Goal: Find specific page/section: Find specific page/section

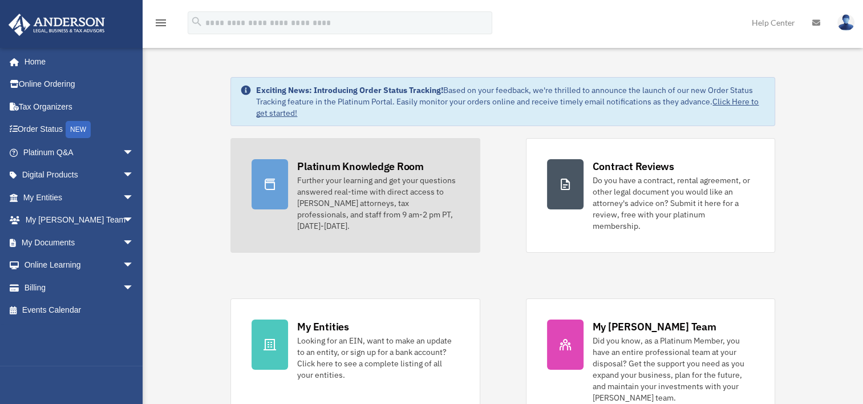
click at [291, 177] on link "Platinum Knowledge Room Further your learning and get your questions answered r…" at bounding box center [354, 195] width 249 height 115
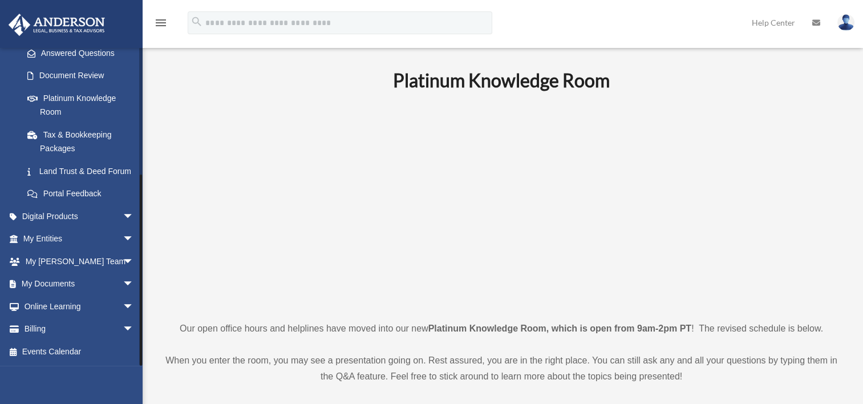
scroll to position [202, 0]
click at [123, 238] on span "arrow_drop_down" at bounding box center [134, 239] width 23 height 23
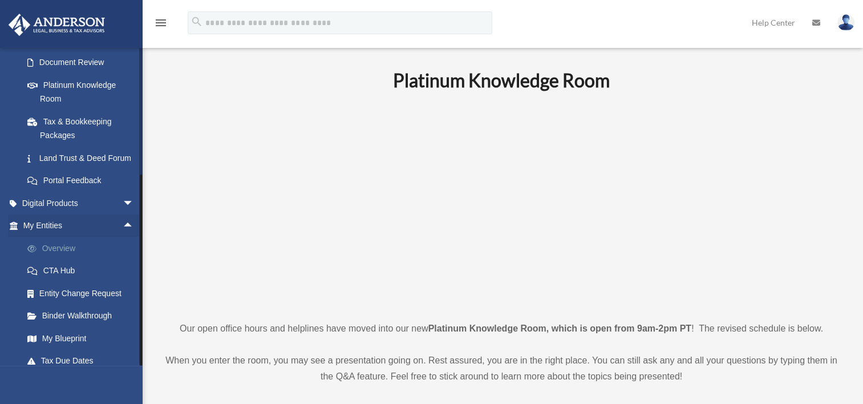
click at [64, 259] on link "Overview" at bounding box center [83, 248] width 135 height 23
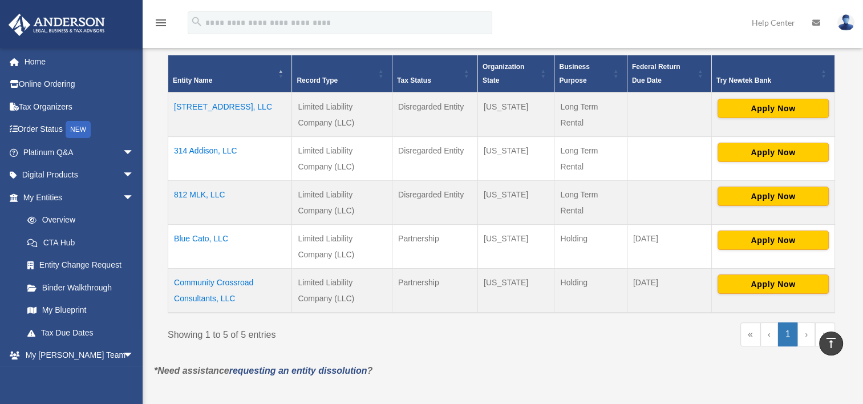
scroll to position [171, 0]
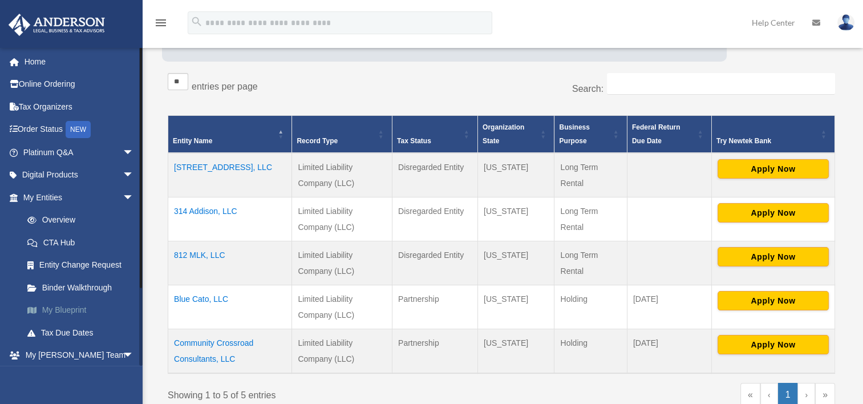
click at [76, 304] on link "My Blueprint" at bounding box center [83, 310] width 135 height 23
